Goal: Find specific page/section: Locate a particular part of the current website

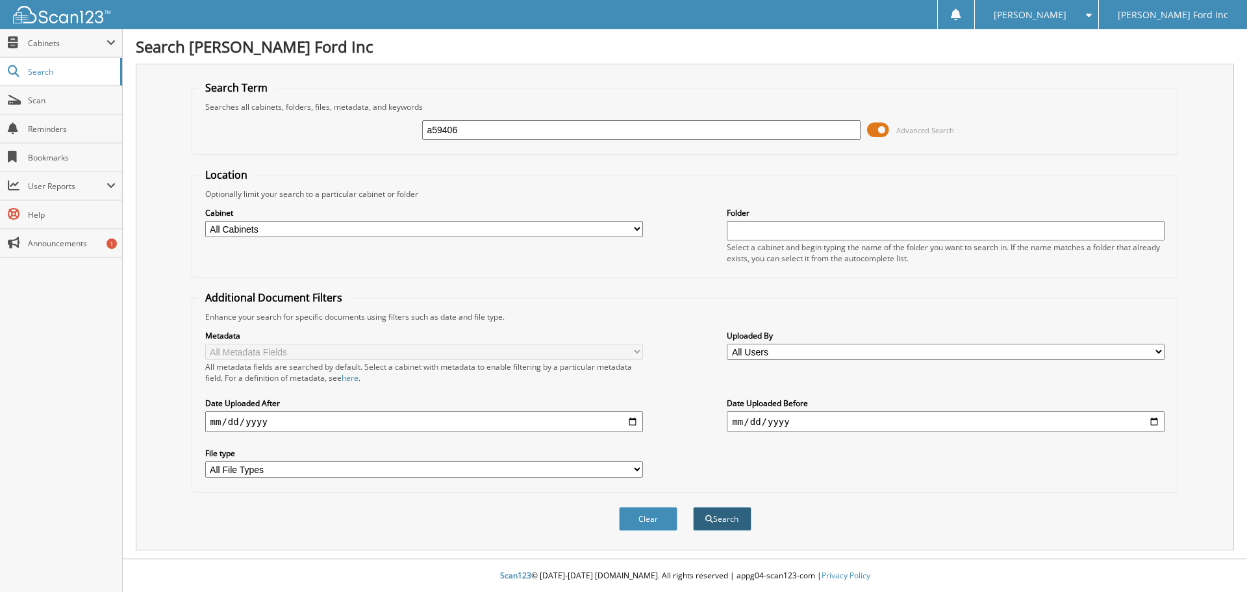
type input "a59406"
click at [723, 515] on button "Search" at bounding box center [722, 519] width 58 height 24
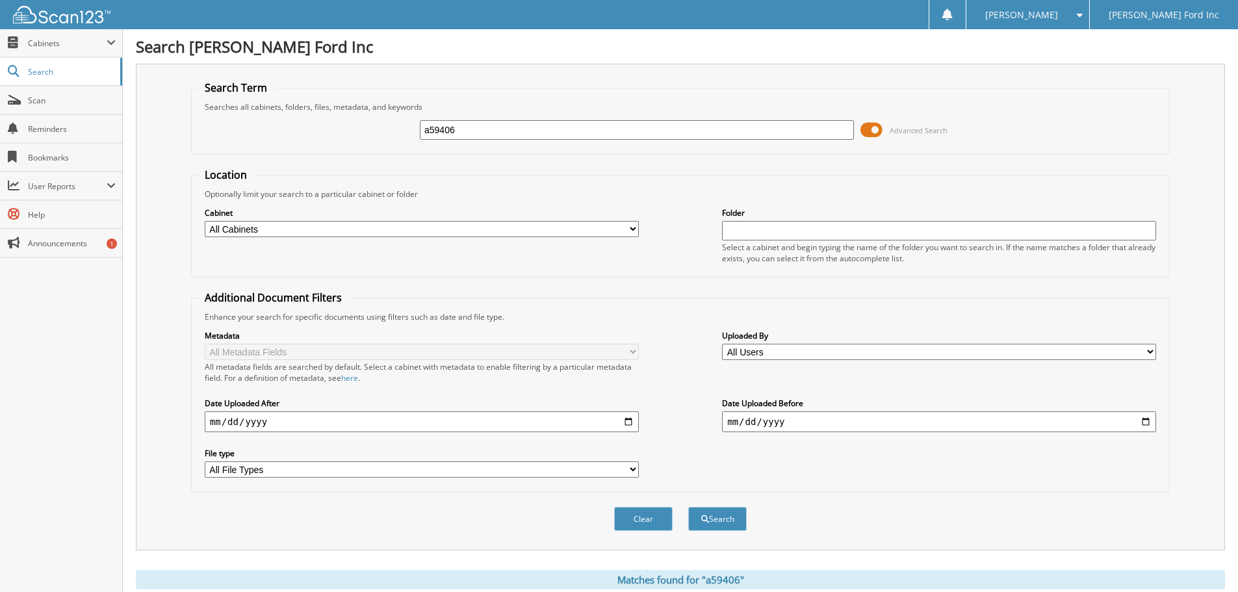
scroll to position [455, 0]
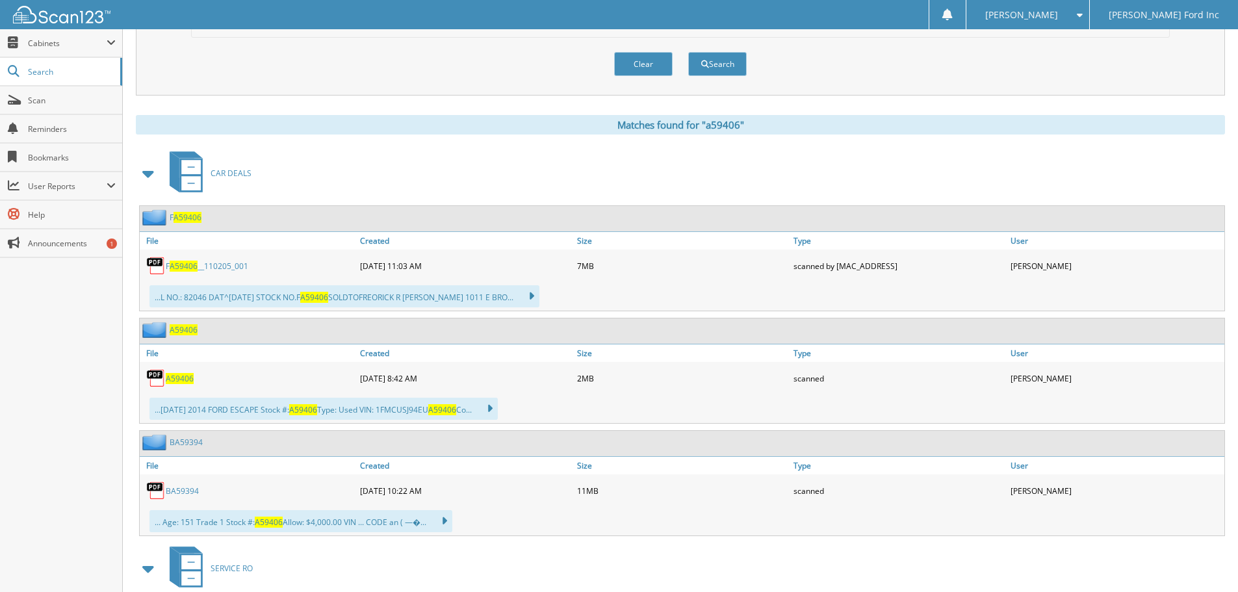
click at [189, 262] on span "A59406" at bounding box center [184, 266] width 28 height 11
click at [56, 70] on span "Search" at bounding box center [71, 71] width 86 height 11
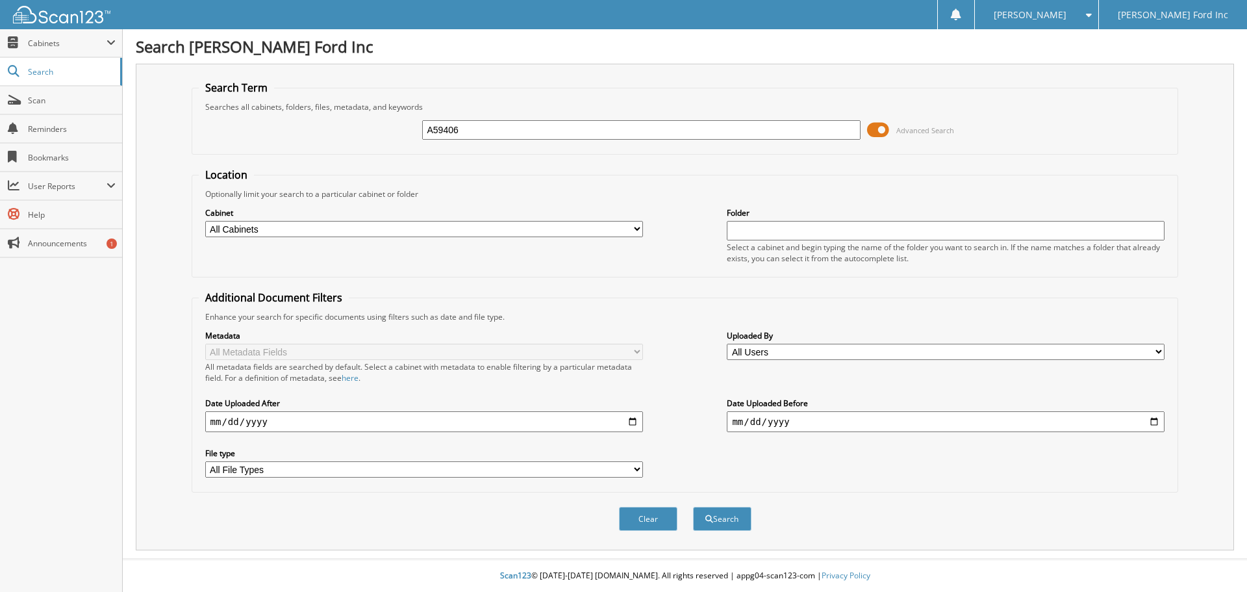
type input "A59406"
click at [693, 507] on button "Search" at bounding box center [722, 519] width 58 height 24
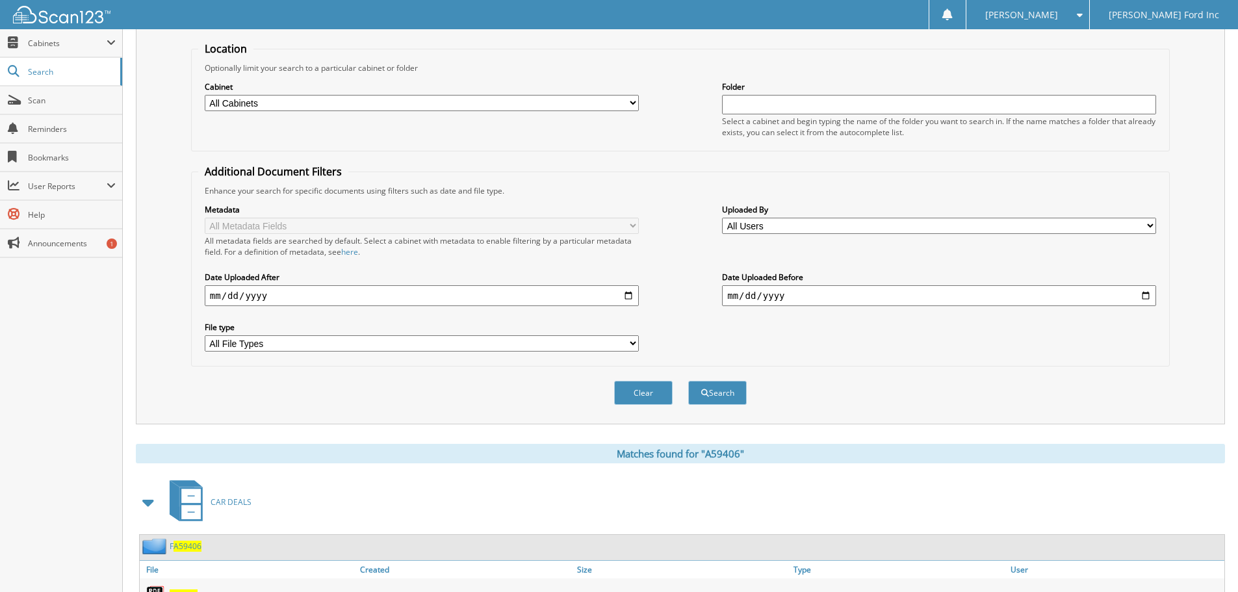
scroll to position [455, 0]
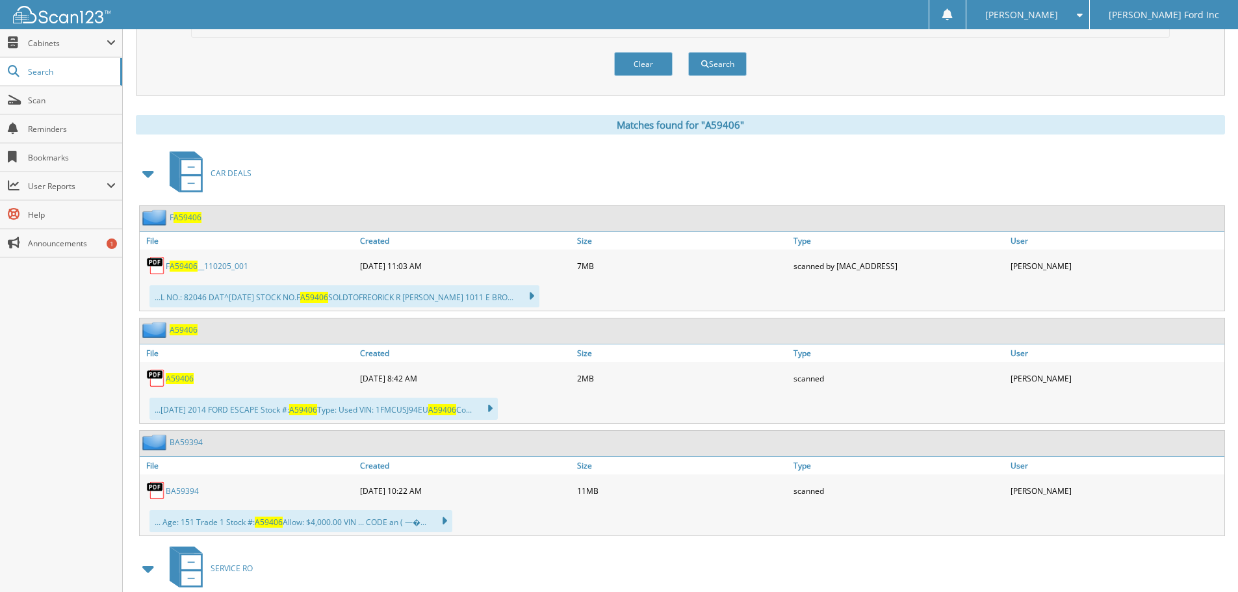
click at [214, 261] on link "F A59406 __110205_001" at bounding box center [207, 266] width 83 height 11
click at [177, 379] on span "A59406" at bounding box center [180, 378] width 28 height 11
